Goal: Task Accomplishment & Management: Manage account settings

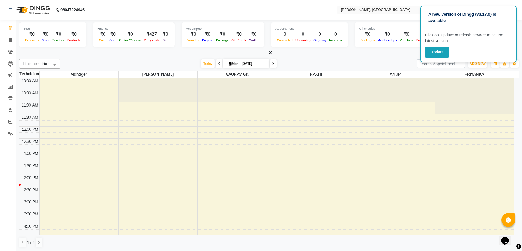
click at [7, 116] on li "Reports" at bounding box center [8, 122] width 16 height 12
click at [9, 122] on icon at bounding box center [10, 122] width 4 height 4
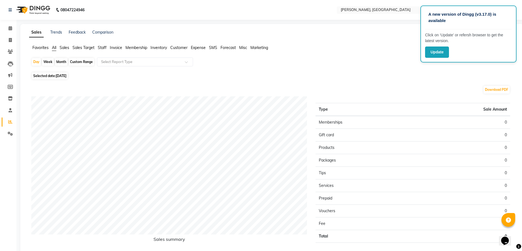
click at [104, 48] on span "Staff" at bounding box center [102, 47] width 9 height 5
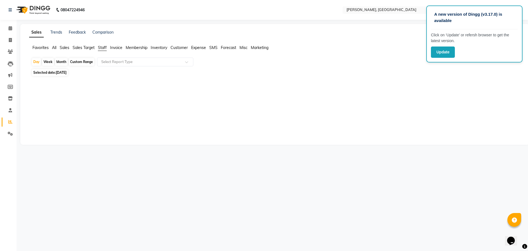
click at [61, 63] on div "Month" at bounding box center [61, 62] width 13 height 8
select select "9"
select select "2025"
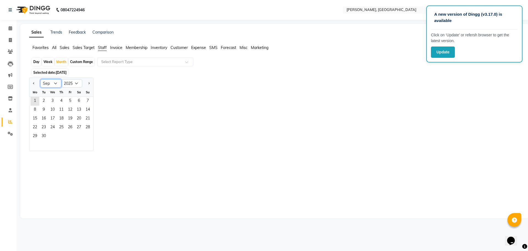
click at [47, 84] on select "Jan Feb Mar Apr May Jun [DATE] Aug Sep Oct Nov Dec" at bounding box center [50, 83] width 21 height 8
select select "8"
click at [40, 79] on select "Jan Feb Mar Apr May Jun [DATE] Aug Sep Oct Nov Dec" at bounding box center [50, 83] width 21 height 8
click at [68, 102] on span "1" at bounding box center [70, 101] width 9 height 9
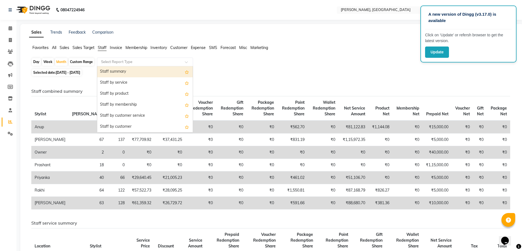
click at [148, 63] on input "text" at bounding box center [139, 61] width 79 height 5
click at [143, 73] on div "Staff summary" at bounding box center [145, 71] width 96 height 11
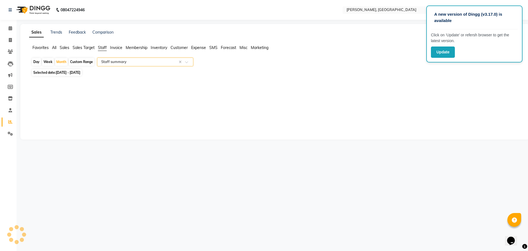
select select "full_report"
select select "csv"
click at [442, 159] on div at bounding box center [270, 184] width 479 height 192
drag, startPoint x: 442, startPoint y: 159, endPoint x: 479, endPoint y: 154, distance: 36.9
click at [479, 154] on div at bounding box center [270, 184] width 479 height 192
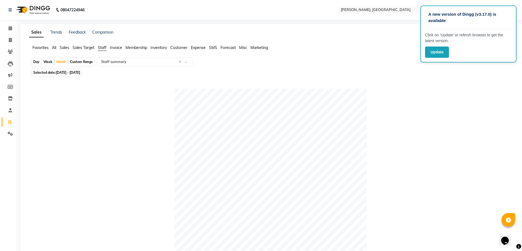
click at [426, 115] on div at bounding box center [270, 184] width 479 height 192
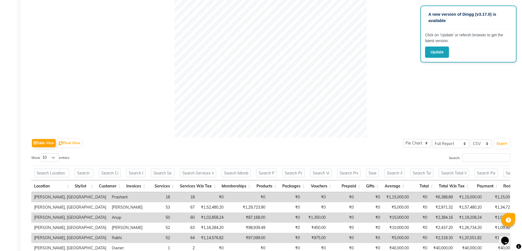
scroll to position [105, 0]
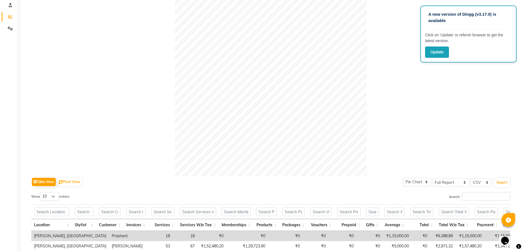
click at [461, 100] on div at bounding box center [270, 80] width 479 height 192
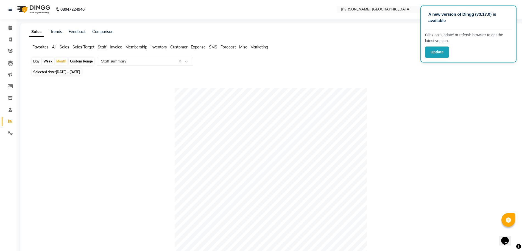
scroll to position [0, 0]
click at [12, 29] on icon at bounding box center [11, 28] width 4 height 4
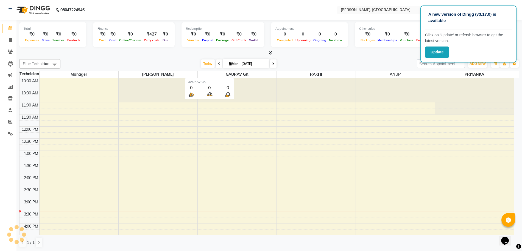
scroll to position [121, 0]
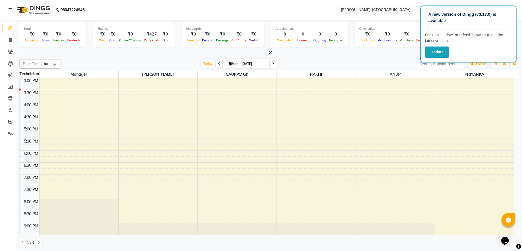
click at [269, 52] on icon at bounding box center [271, 53] width 4 height 4
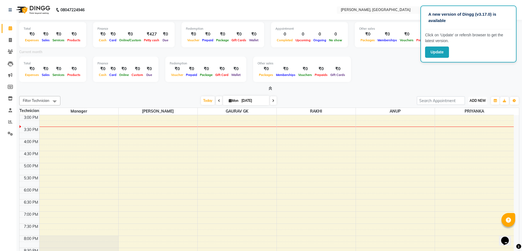
click at [475, 101] on span "ADD NEW" at bounding box center [478, 100] width 16 height 4
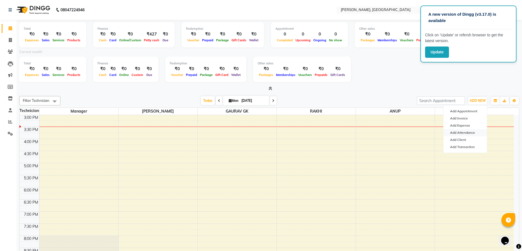
click at [474, 133] on link "Add Attendance" at bounding box center [465, 132] width 43 height 7
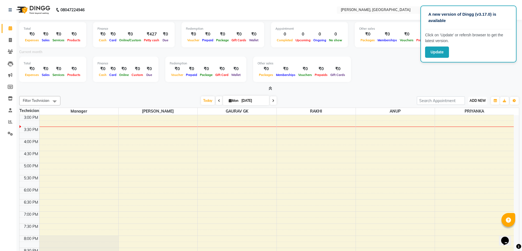
click at [475, 101] on span "ADD NEW" at bounding box center [478, 100] width 16 height 4
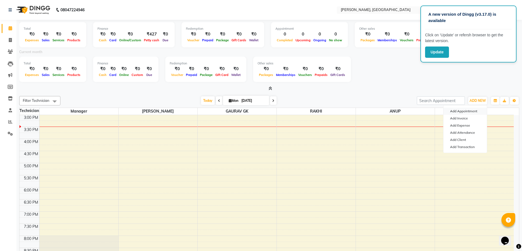
click at [471, 110] on button "Add Appointment" at bounding box center [465, 110] width 43 height 7
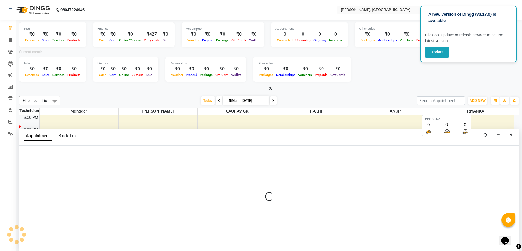
scroll to position [1, 0]
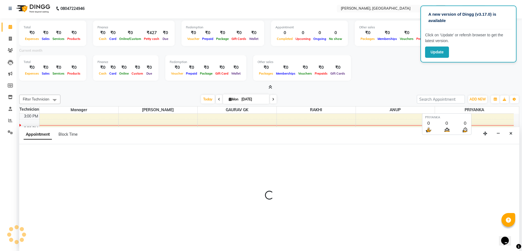
select select "660"
select select "tentative"
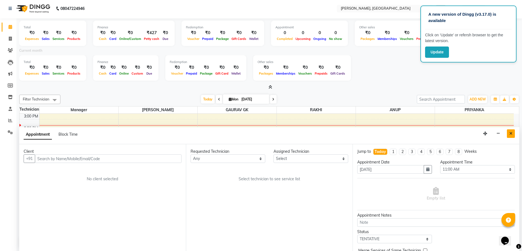
click at [512, 135] on button "Close" at bounding box center [511, 133] width 8 height 9
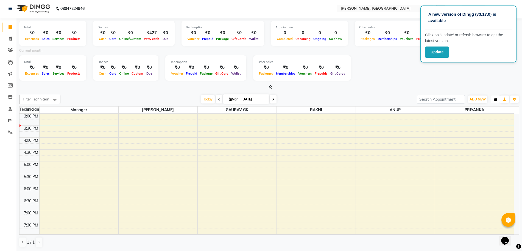
click at [495, 99] on icon "button" at bounding box center [495, 99] width 3 height 3
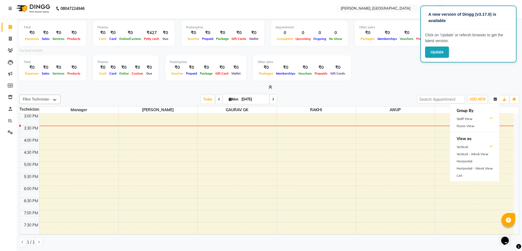
click at [495, 99] on icon "button" at bounding box center [495, 99] width 3 height 3
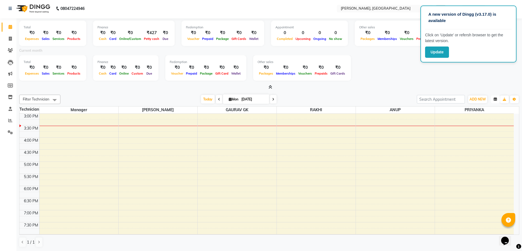
click at [495, 99] on icon "button" at bounding box center [495, 99] width 3 height 3
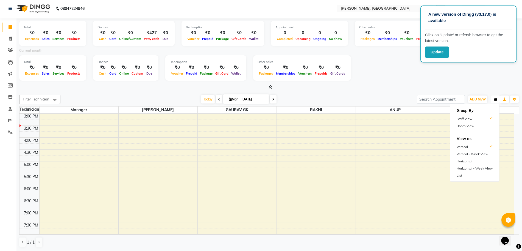
click at [495, 99] on icon "button" at bounding box center [495, 99] width 3 height 3
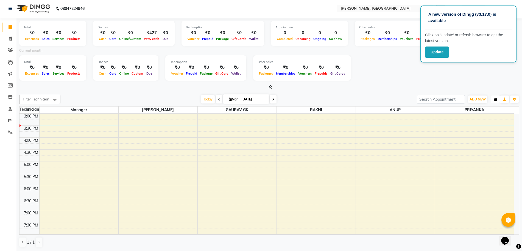
click at [495, 99] on icon "button" at bounding box center [495, 99] width 3 height 3
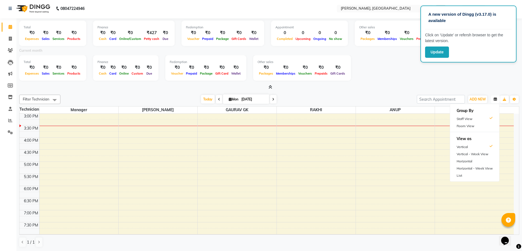
click at [495, 99] on icon "button" at bounding box center [495, 99] width 3 height 3
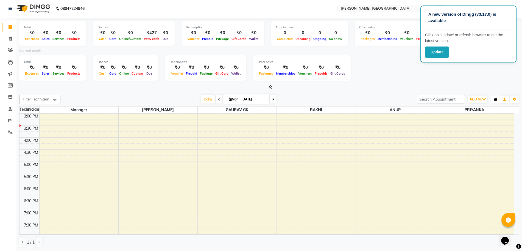
click at [495, 99] on icon "button" at bounding box center [495, 99] width 3 height 3
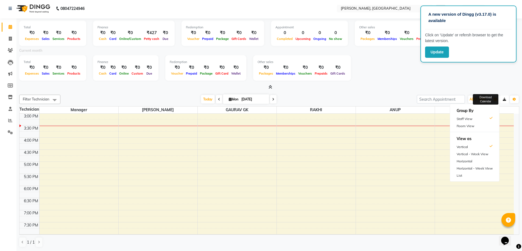
click at [504, 99] on icon "button" at bounding box center [504, 99] width 3 height 3
click at [504, 99] on body "A new version of Dingg (v3.17.0) is available Click on ‘Update’ or refersh brow…" at bounding box center [261, 124] width 522 height 251
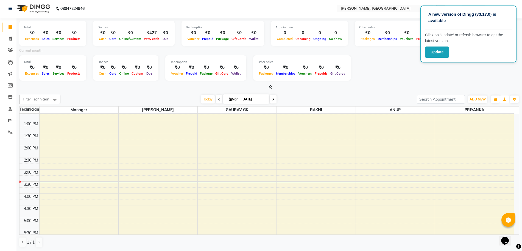
scroll to position [64, 0]
click at [271, 87] on icon at bounding box center [271, 87] width 4 height 4
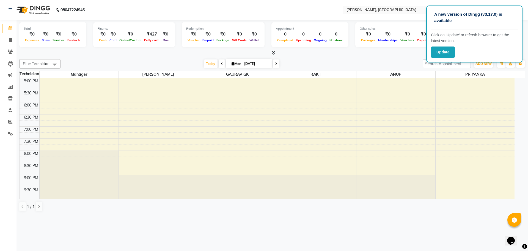
scroll to position [169, 0]
